Goal: Information Seeking & Learning: Learn about a topic

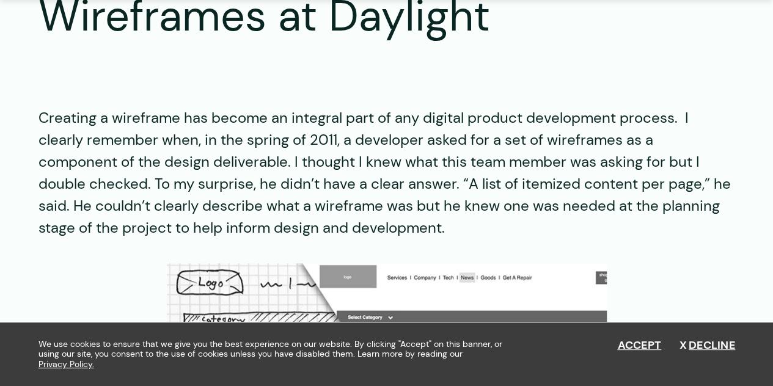
scroll to position [213, 0]
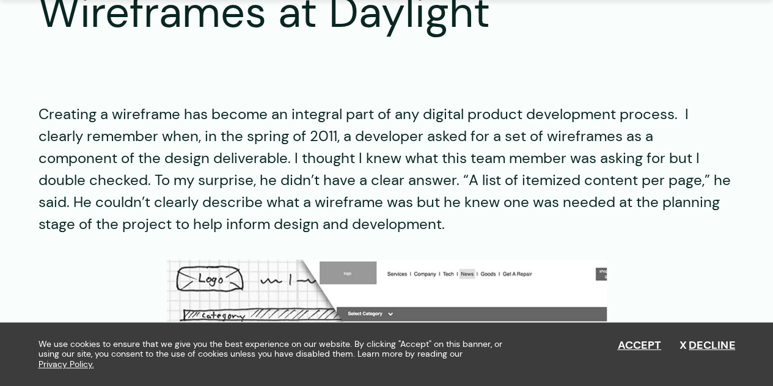
click at [728, 337] on div "We use cookies to ensure that we give you the best experience on our website. B…" at bounding box center [386, 355] width 733 height 64
click at [721, 345] on button "Decline" at bounding box center [707, 345] width 56 height 13
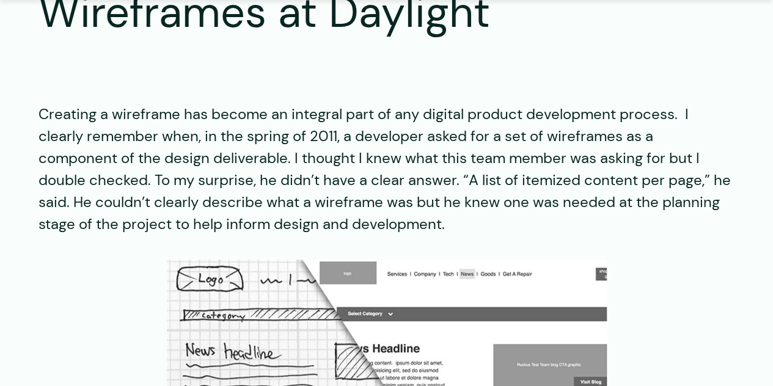
click at [721, 345] on figure at bounding box center [386, 374] width 696 height 229
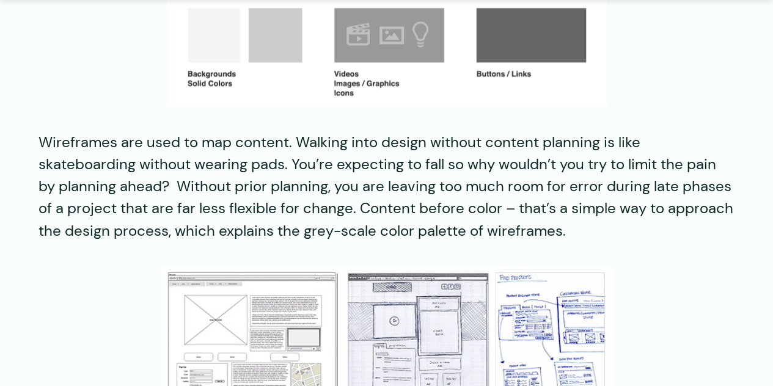
scroll to position [964, 0]
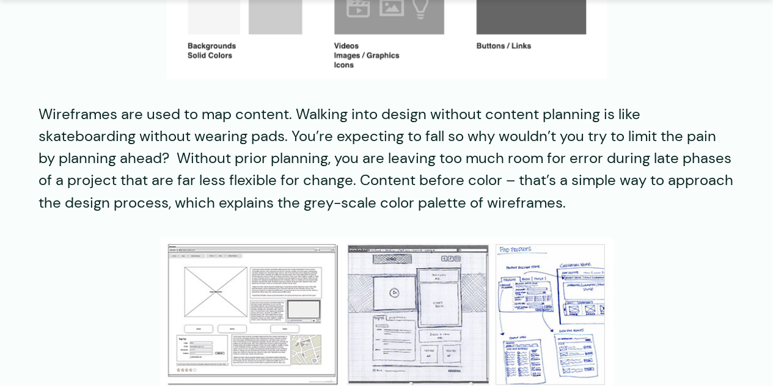
click at [241, 166] on p "Wireframes are used to map content. Walking into design without content plannin…" at bounding box center [386, 158] width 696 height 110
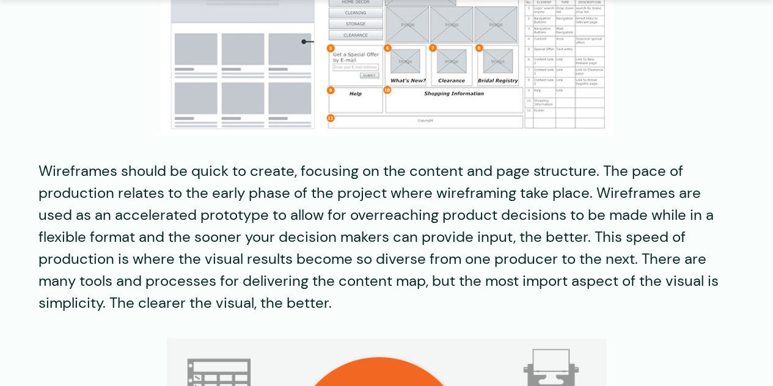
scroll to position [1454, 0]
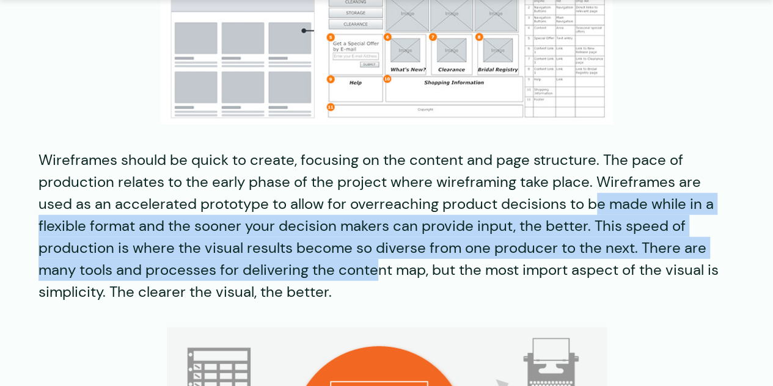
drag, startPoint x: 558, startPoint y: 195, endPoint x: 270, endPoint y: 259, distance: 295.4
click at [270, 259] on p "Wireframes should be quick to create, focusing on the content and page structur…" at bounding box center [386, 226] width 696 height 154
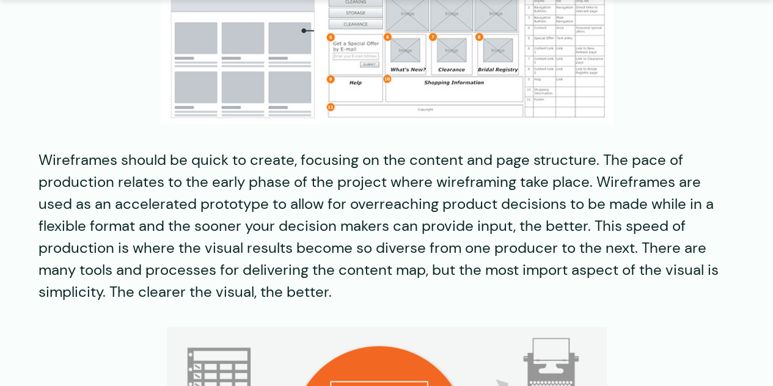
click at [346, 290] on p "Wireframes should be quick to create, focusing on the content and page structur…" at bounding box center [386, 226] width 696 height 154
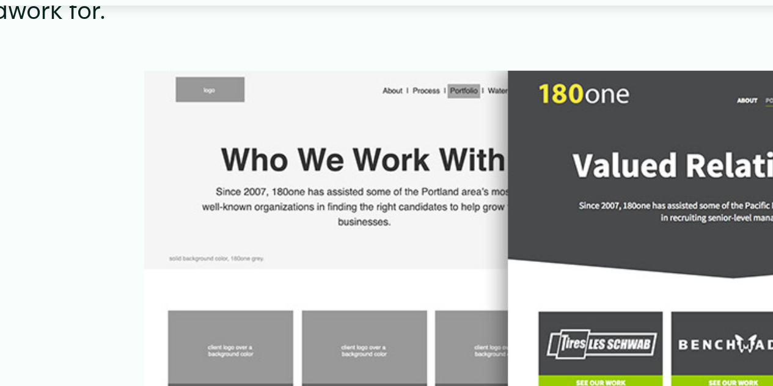
scroll to position [2129, 0]
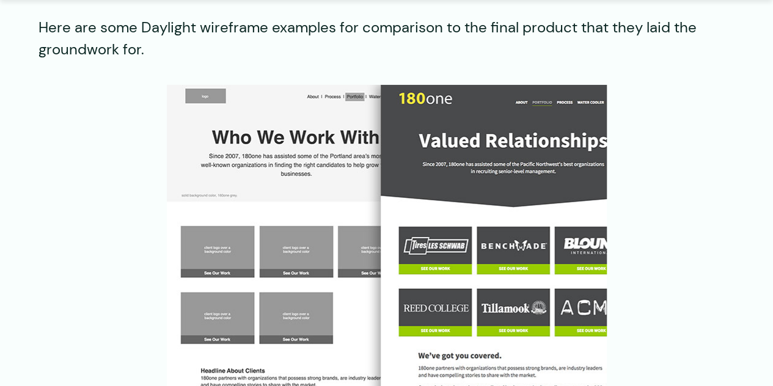
drag, startPoint x: 133, startPoint y: 151, endPoint x: 435, endPoint y: 283, distance: 329.3
click at [435, 283] on img at bounding box center [387, 299] width 440 height 428
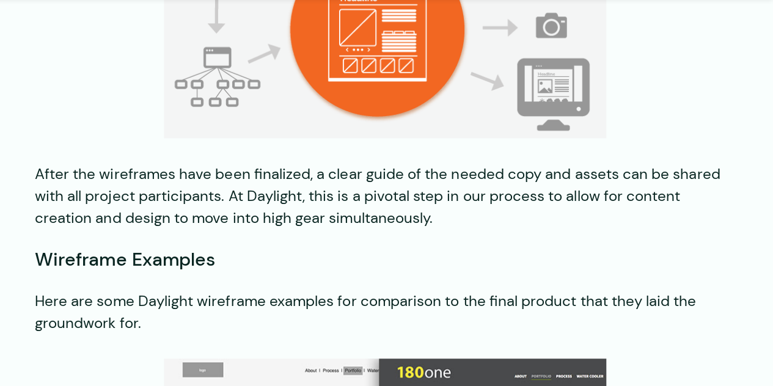
scroll to position [1857, 0]
